Goal: Task Accomplishment & Management: Use online tool/utility

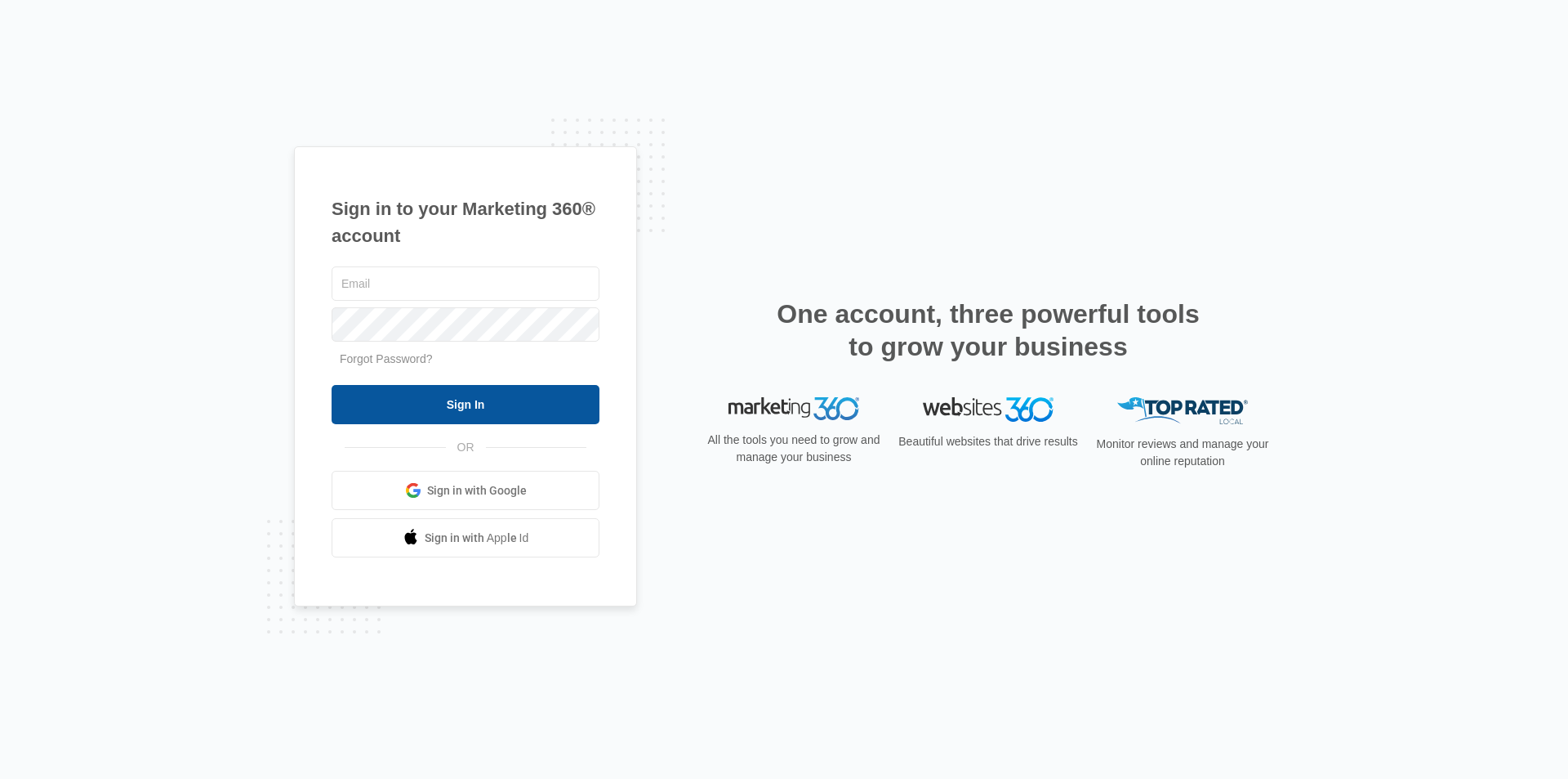
type input "[EMAIL_ADDRESS][DOMAIN_NAME]"
click at [450, 408] on input "Sign In" at bounding box center [465, 404] width 268 height 40
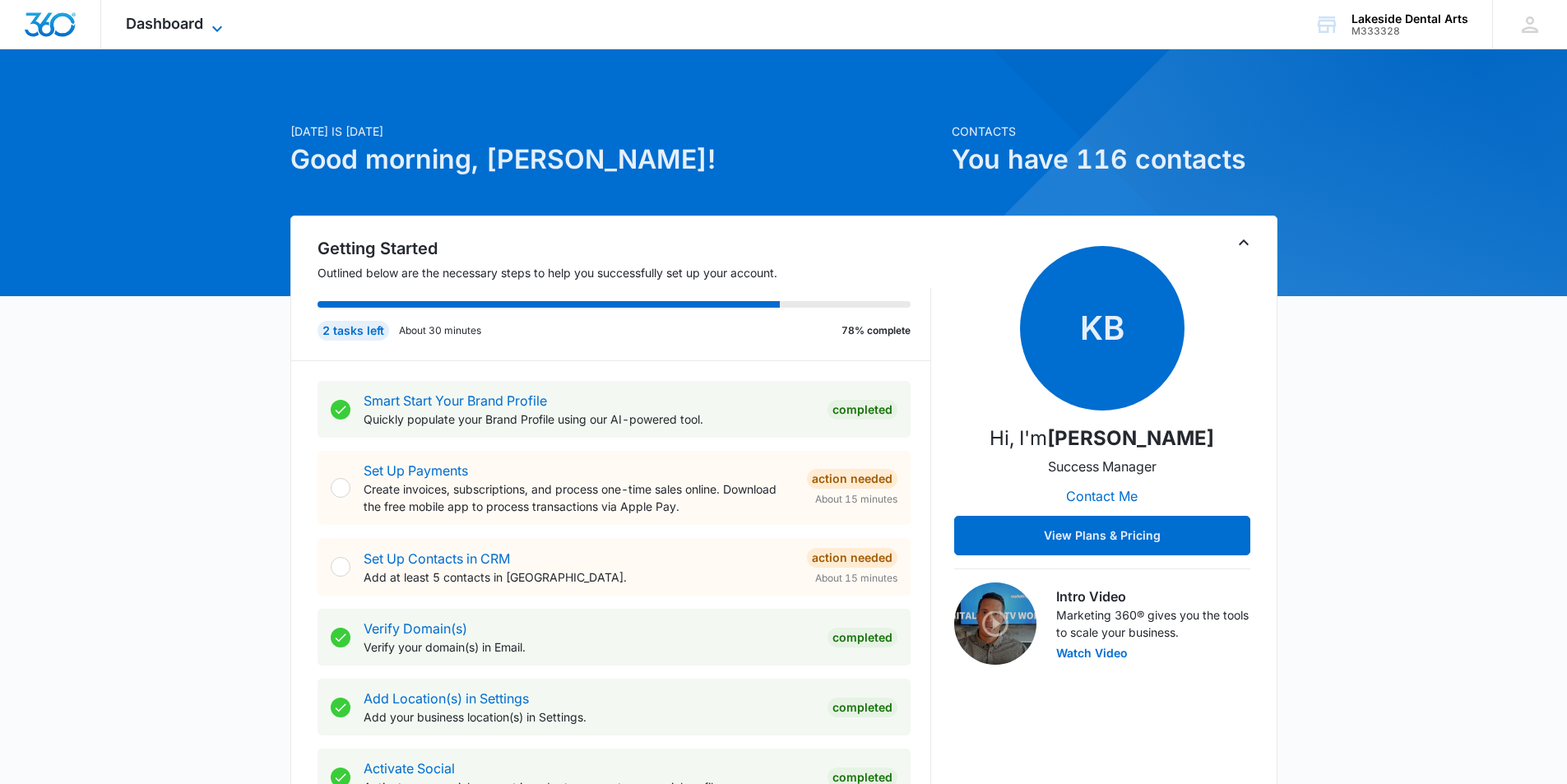
click at [209, 22] on icon at bounding box center [217, 28] width 20 height 20
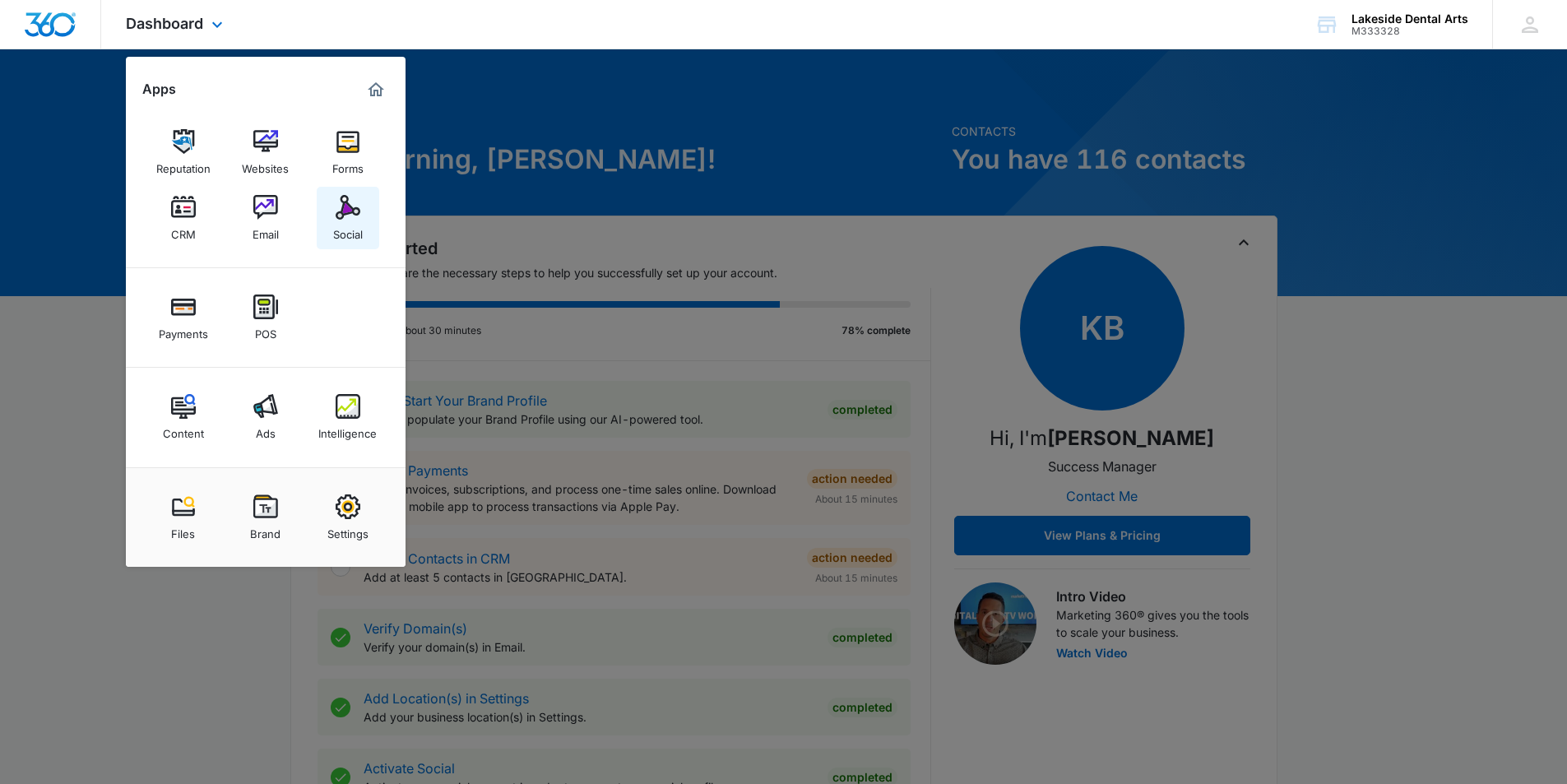
click at [350, 219] on img at bounding box center [348, 208] width 25 height 25
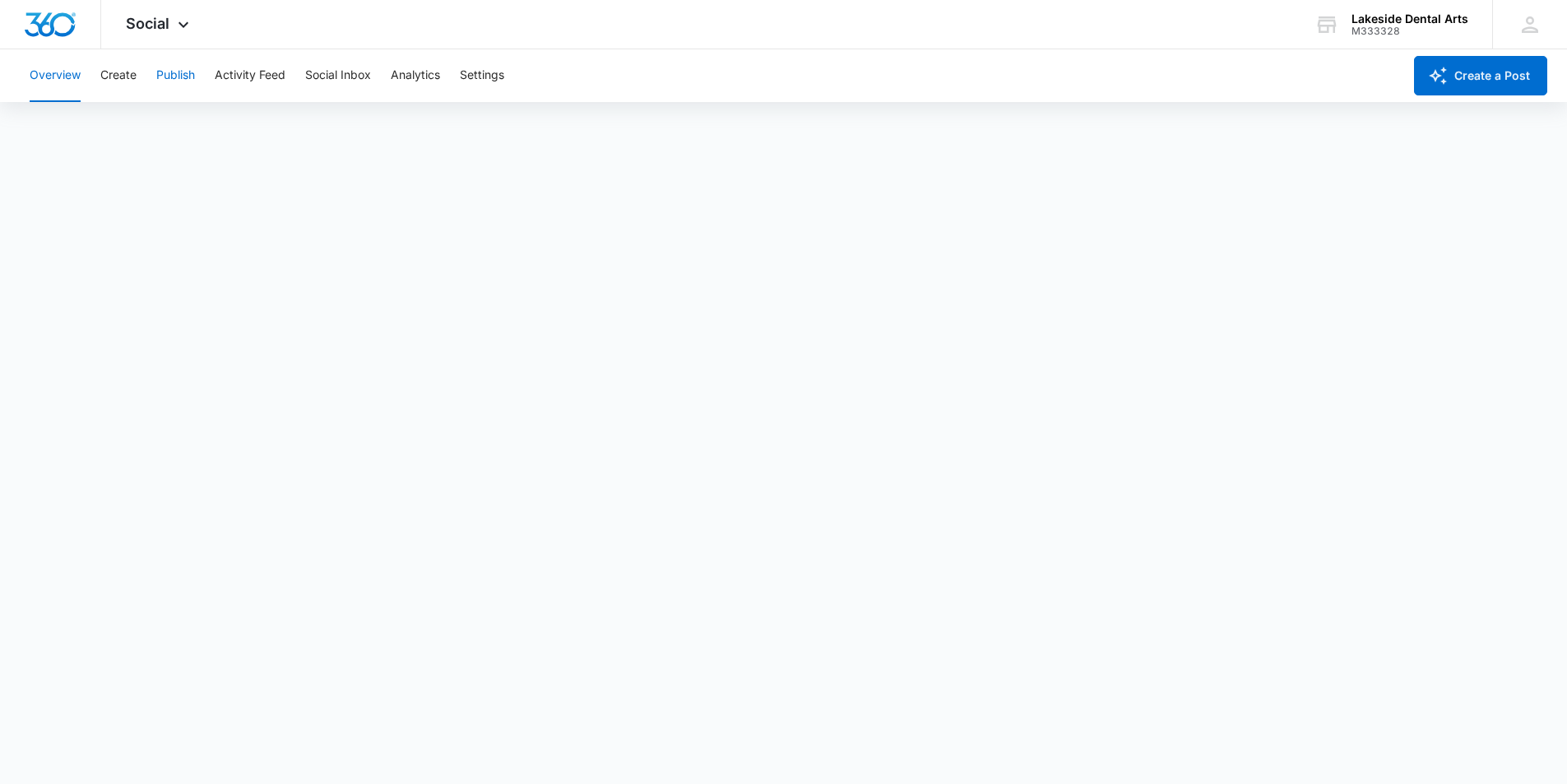
click at [183, 71] on button "Publish" at bounding box center [176, 75] width 39 height 52
click at [248, 78] on button "Activity Feed" at bounding box center [250, 75] width 71 height 52
click at [351, 76] on button "Social Inbox" at bounding box center [338, 75] width 66 height 52
click at [58, 74] on button "Overview" at bounding box center [54, 75] width 51 height 52
click at [164, 74] on button "Publish" at bounding box center [176, 75] width 39 height 52
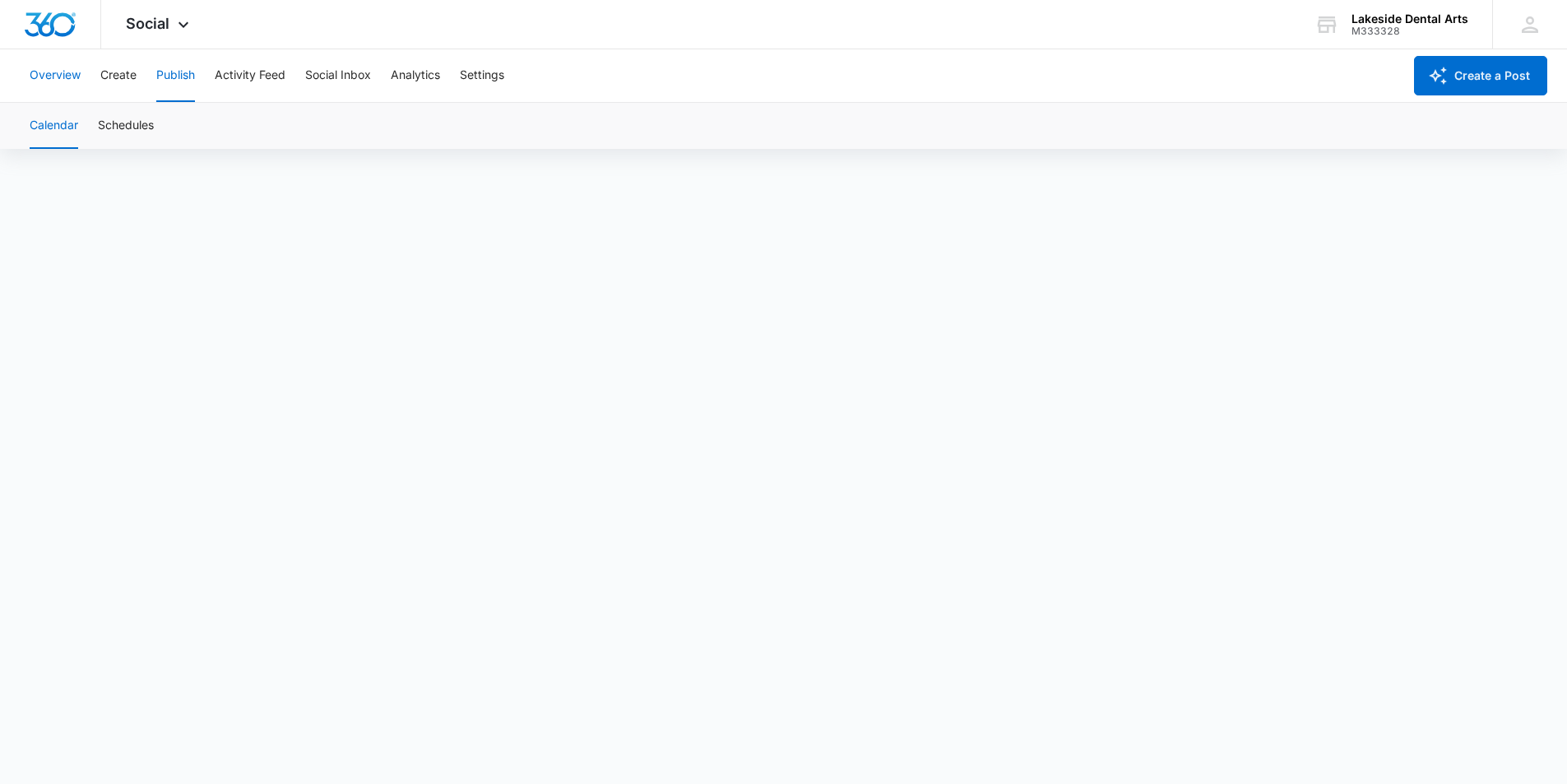
click at [40, 74] on button "Overview" at bounding box center [54, 75] width 51 height 52
click at [51, 74] on button "Overview" at bounding box center [54, 75] width 51 height 52
click at [181, 74] on button "Publish" at bounding box center [176, 75] width 39 height 52
click at [121, 70] on button "Create" at bounding box center [118, 75] width 36 height 52
